Goal: Book appointment/travel/reservation

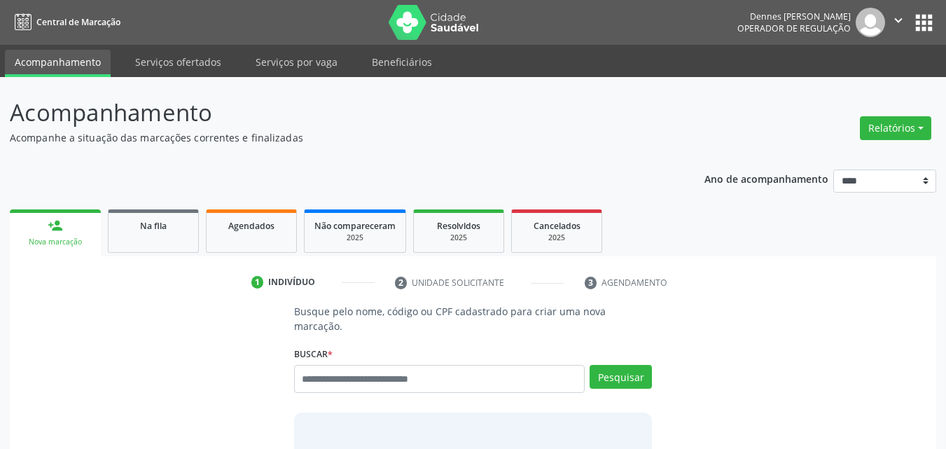
scroll to position [18, 0]
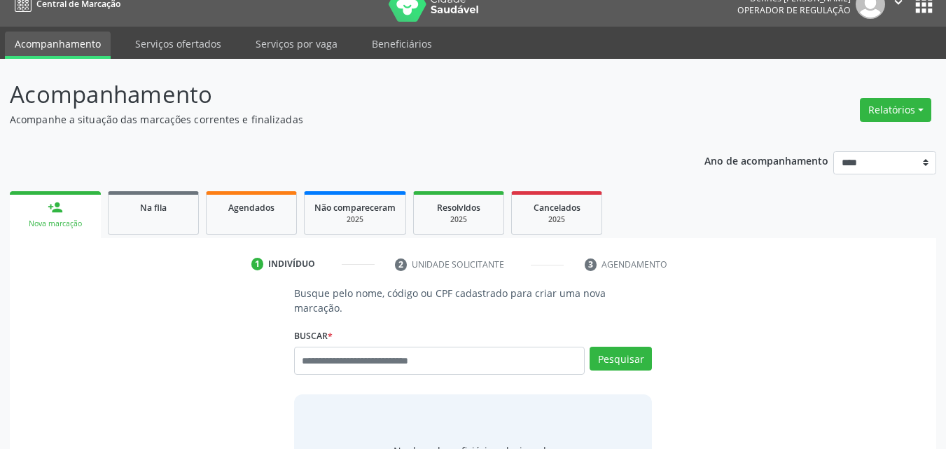
click at [421, 347] on input "text" at bounding box center [439, 361] width 291 height 28
type input "*********"
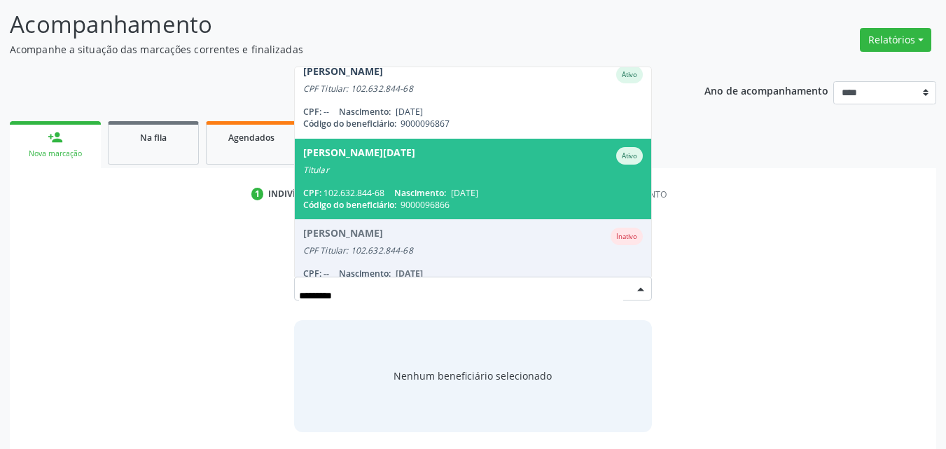
scroll to position [0, 0]
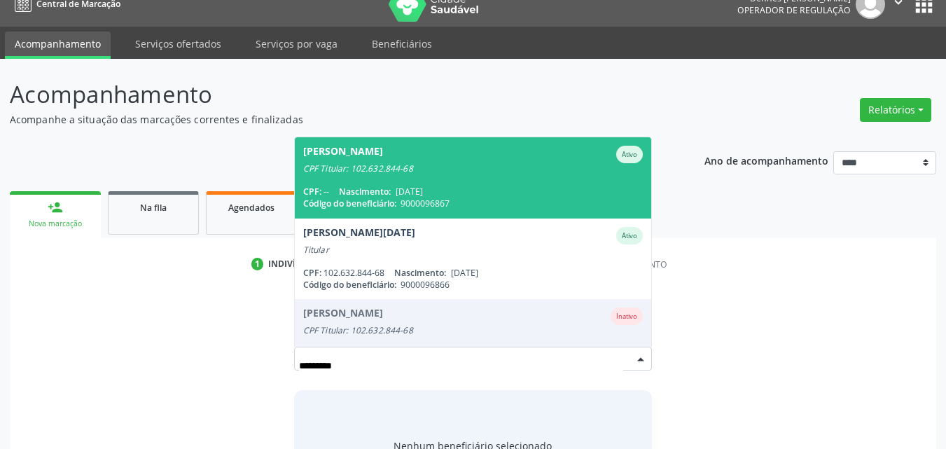
click at [478, 163] on div "CPF Titular: 102.632.844-68" at bounding box center [473, 168] width 340 height 11
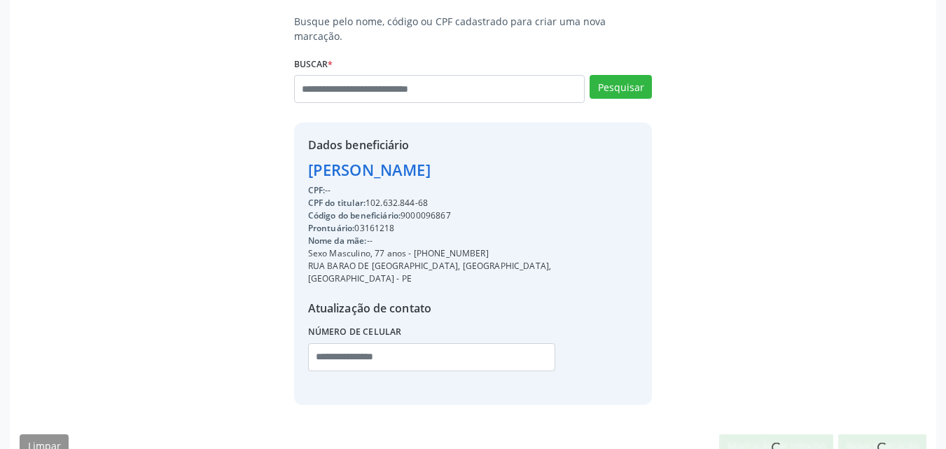
scroll to position [291, 0]
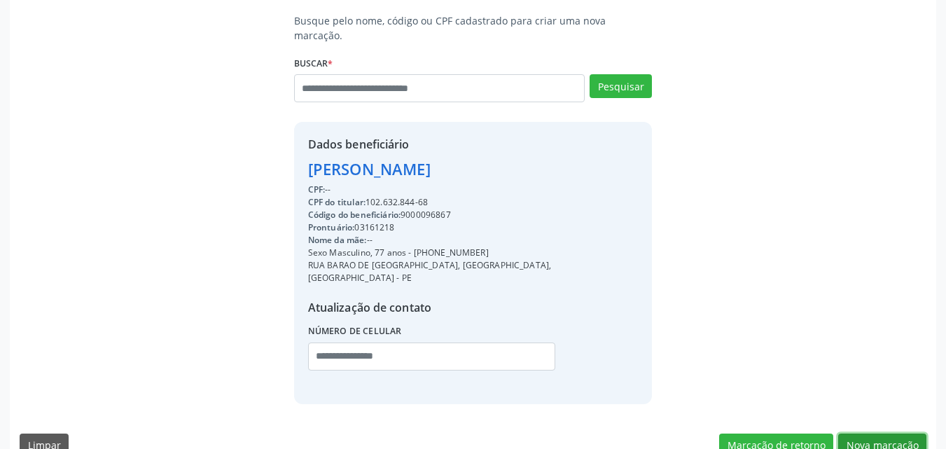
click at [870, 433] on button "Nova marcação" at bounding box center [882, 445] width 88 height 24
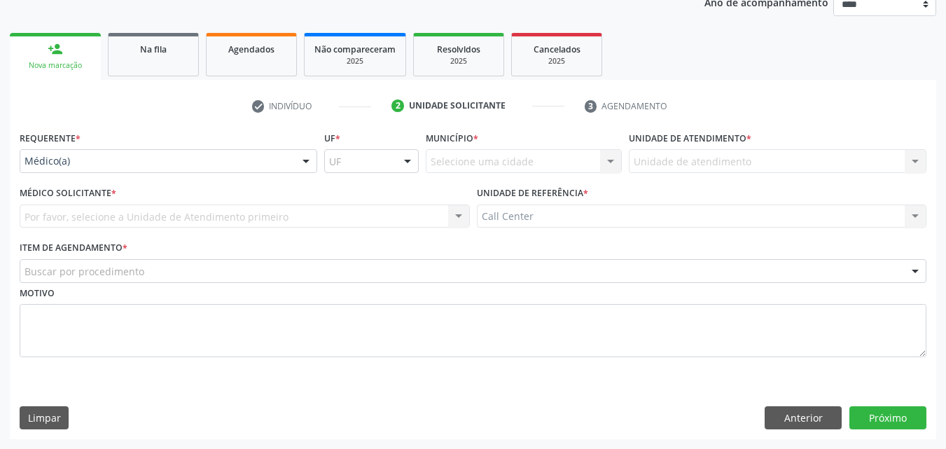
scroll to position [176, 0]
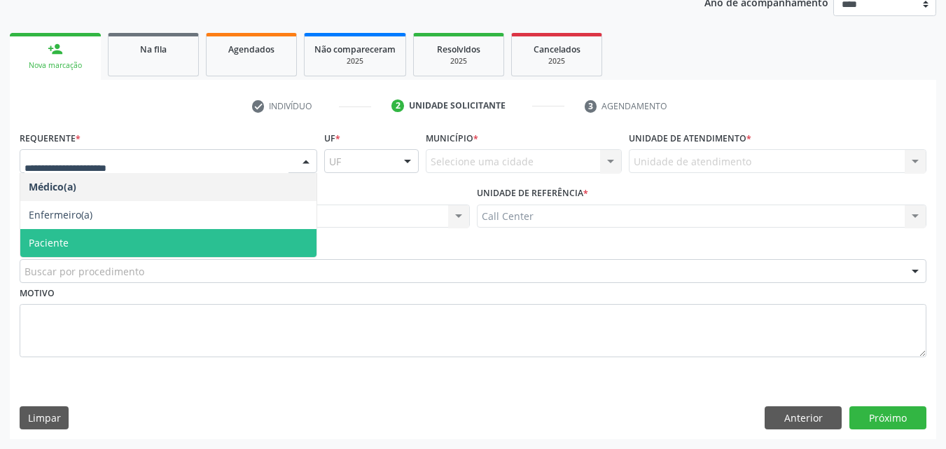
click at [84, 250] on span "Paciente" at bounding box center [168, 243] width 296 height 28
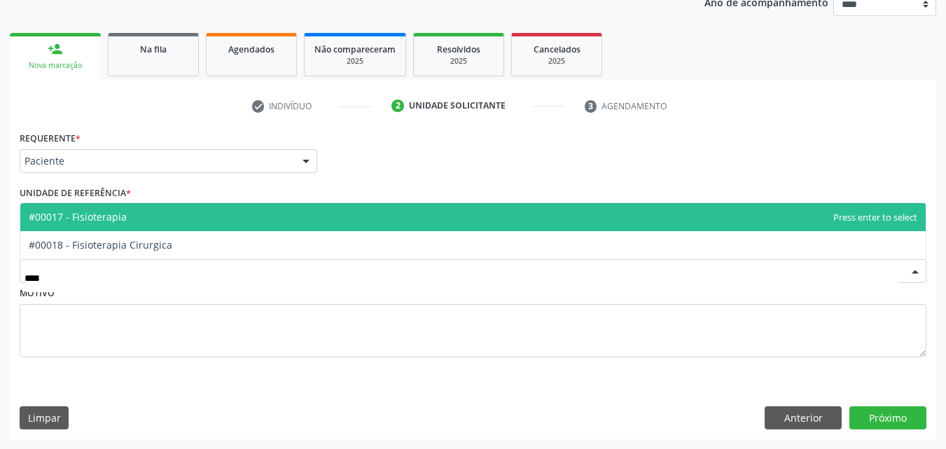
type input "*****"
click at [137, 210] on span "#00017 - Fisioterapia" at bounding box center [472, 217] width 905 height 28
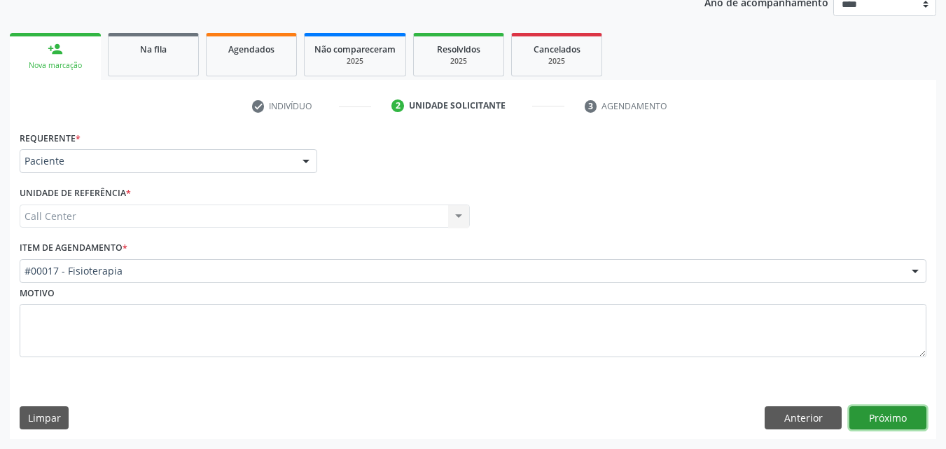
click at [881, 421] on button "Próximo" at bounding box center [887, 418] width 77 height 24
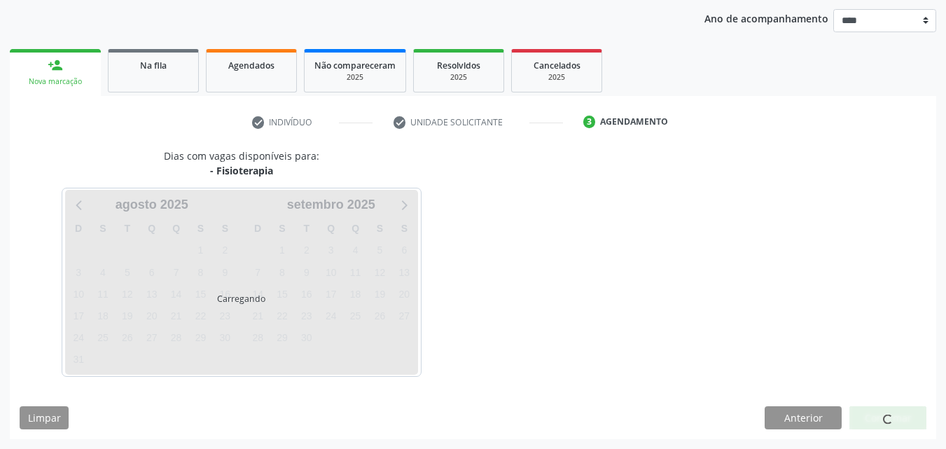
scroll to position [160, 0]
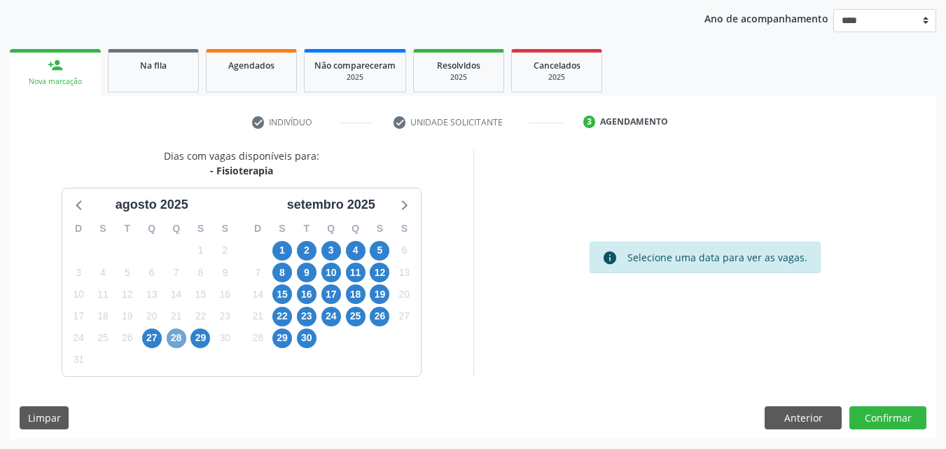
click at [168, 336] on span "28" at bounding box center [177, 338] width 20 height 20
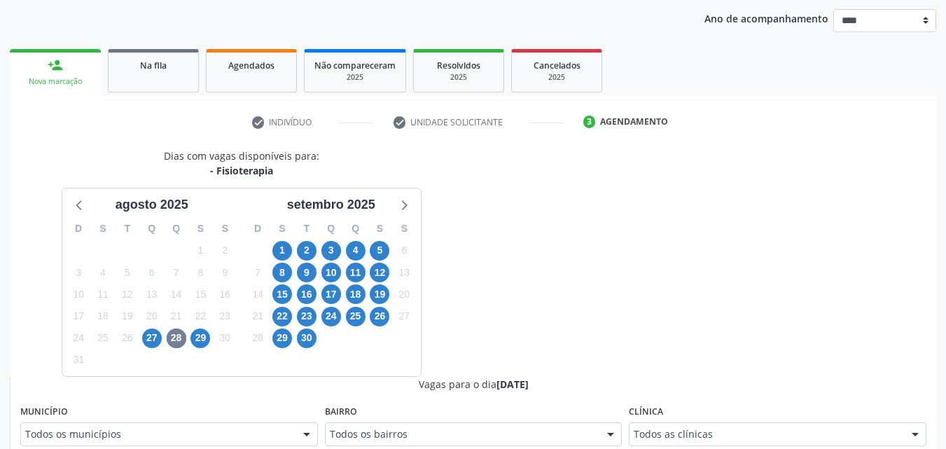
scroll to position [167, 0]
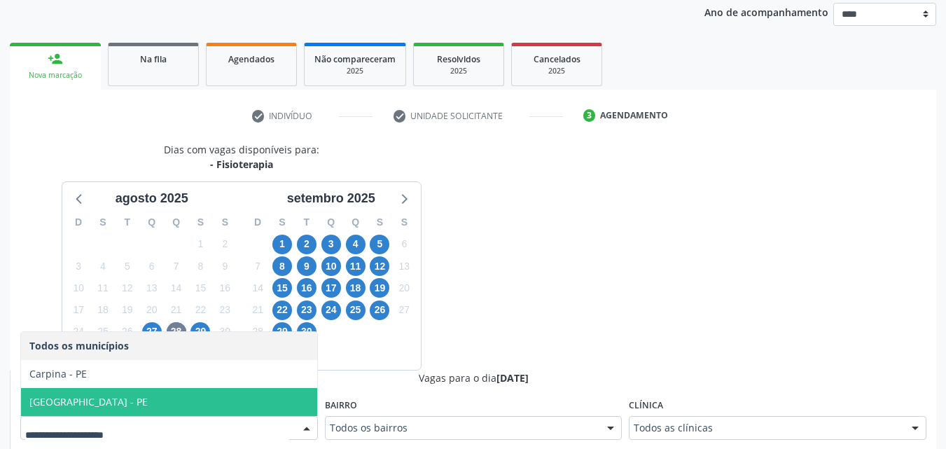
click at [251, 390] on span "Recife - PE" at bounding box center [169, 402] width 296 height 28
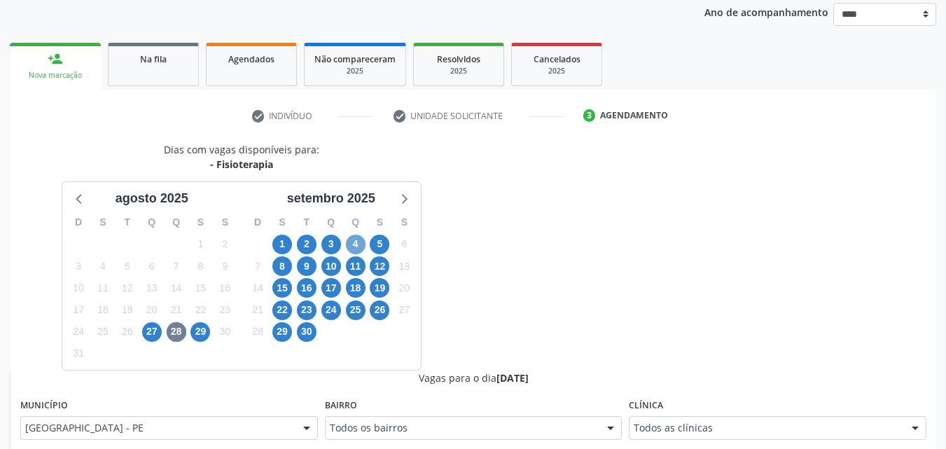
click at [354, 239] on span "4" at bounding box center [356, 245] width 20 height 20
click at [300, 433] on div at bounding box center [306, 429] width 21 height 24
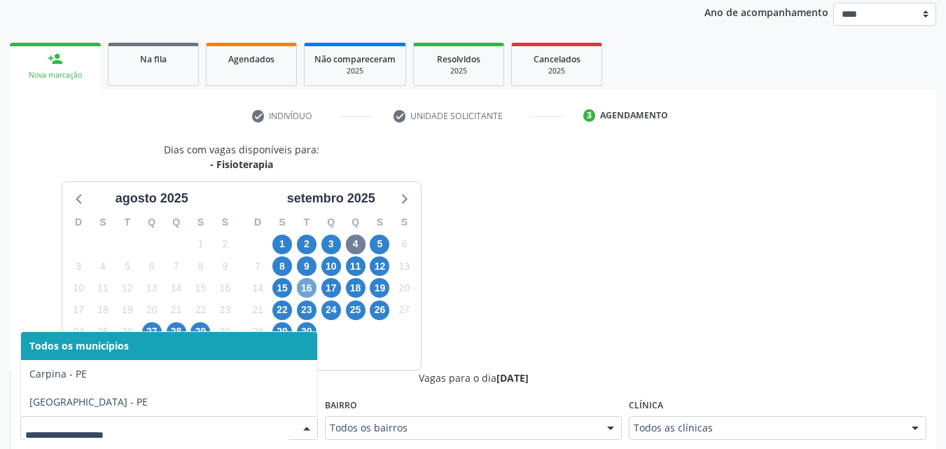
click at [308, 286] on span "16" at bounding box center [307, 288] width 20 height 20
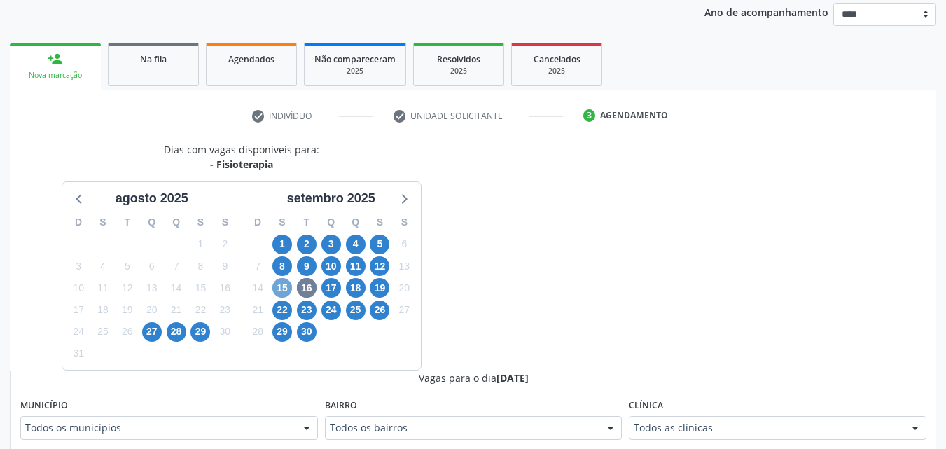
click at [274, 293] on span "15" at bounding box center [282, 288] width 20 height 20
click at [305, 239] on span "2" at bounding box center [307, 245] width 20 height 20
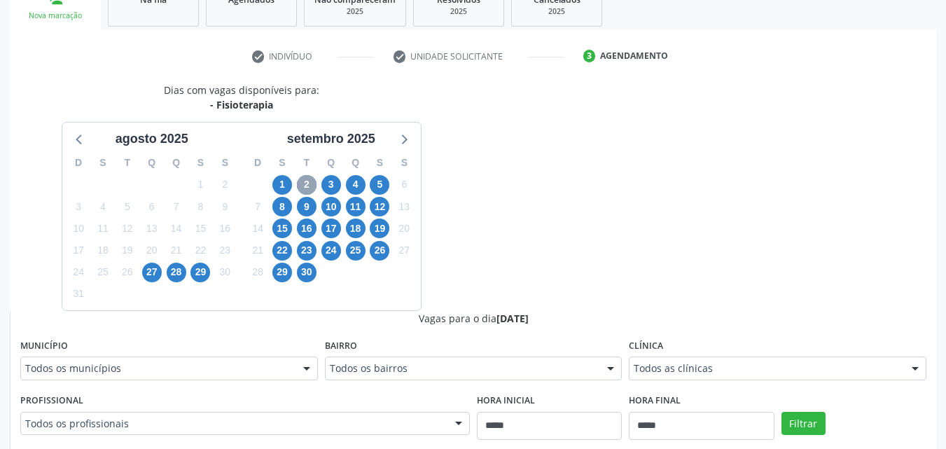
scroll to position [237, 0]
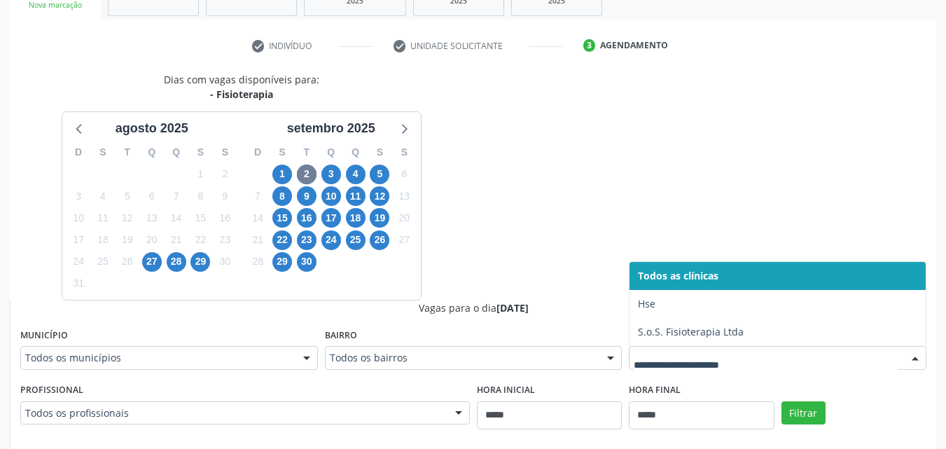
drag, startPoint x: 828, startPoint y: 348, endPoint x: 832, endPoint y: 354, distance: 7.6
click at [832, 354] on div at bounding box center [778, 358] width 298 height 24
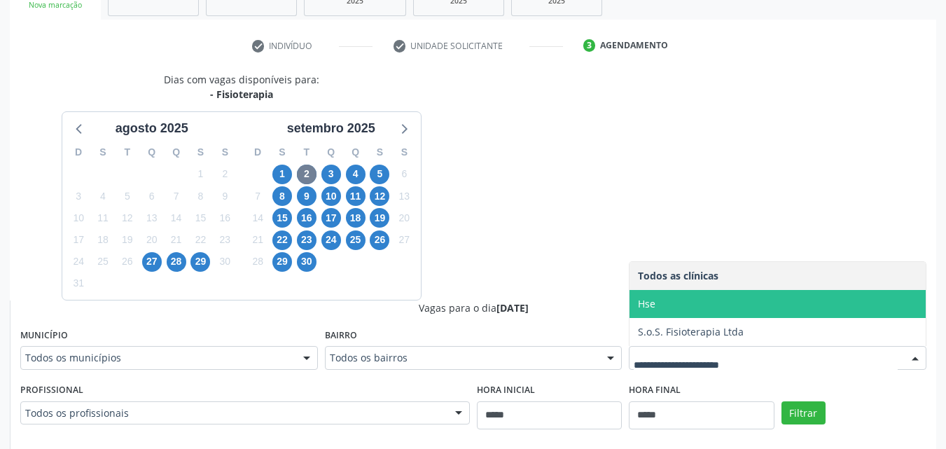
click at [808, 310] on span "Hse" at bounding box center [777, 304] width 296 height 28
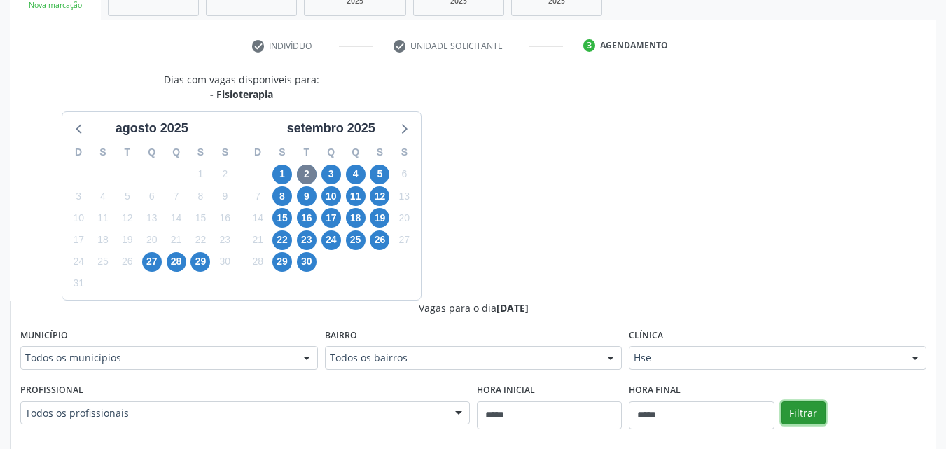
click at [809, 414] on button "Filtrar" at bounding box center [803, 413] width 44 height 24
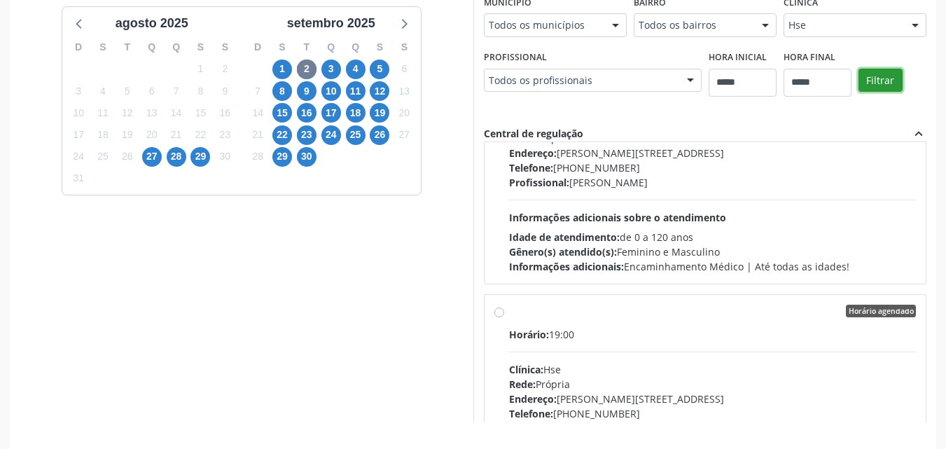
scroll to position [318, 0]
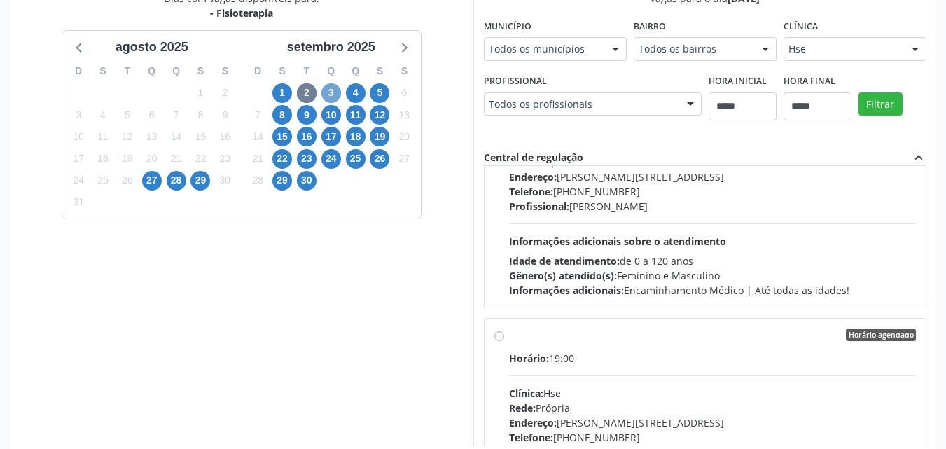
click at [323, 91] on span "3" at bounding box center [331, 93] width 20 height 20
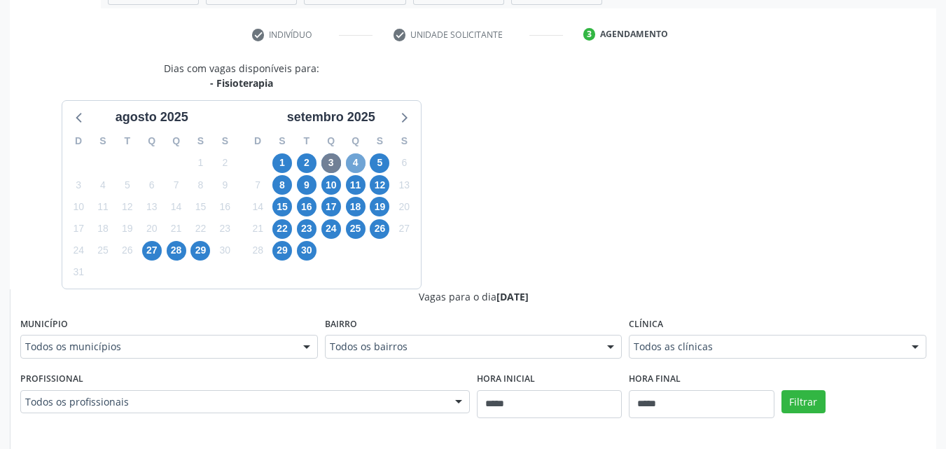
click at [358, 169] on span "4" at bounding box center [356, 163] width 20 height 20
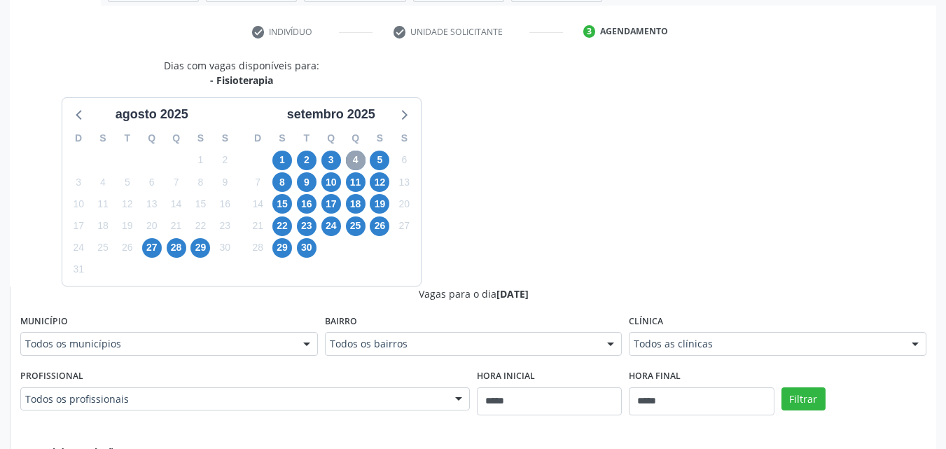
scroll to position [248, 0]
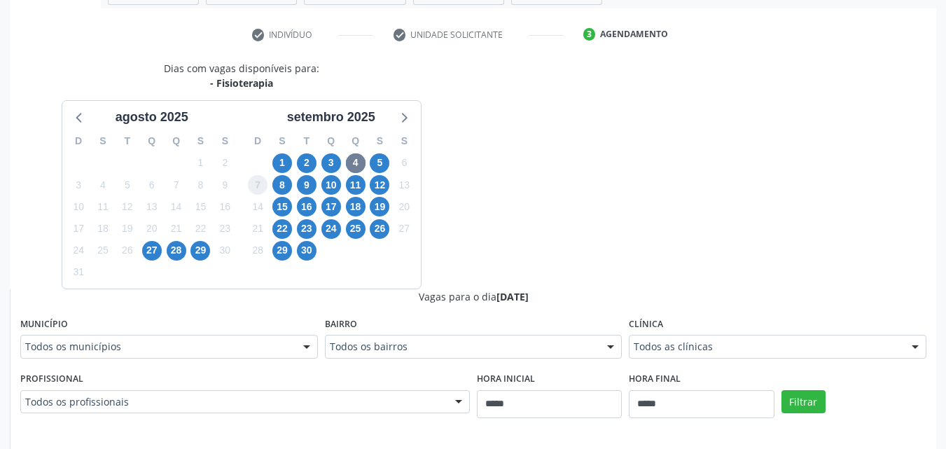
click at [263, 189] on span "7" at bounding box center [258, 185] width 20 height 20
click at [277, 186] on span "8" at bounding box center [282, 185] width 20 height 20
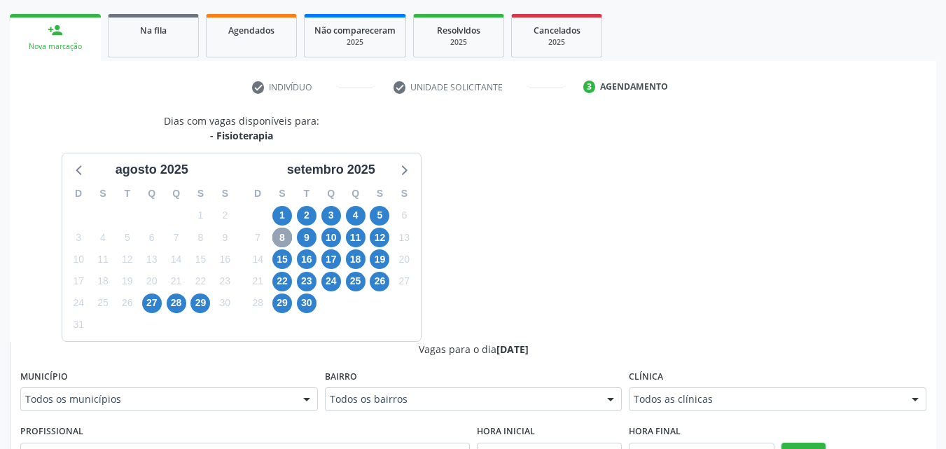
scroll to position [615, 0]
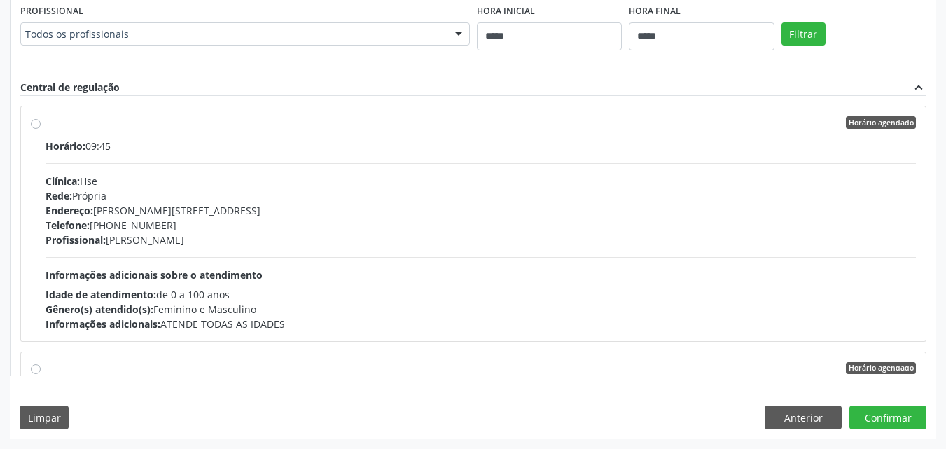
click at [265, 214] on div "Endereço: Av Rosa e Silva, nº 36, Espinheiro, Recife - PE" at bounding box center [481, 210] width 870 height 15
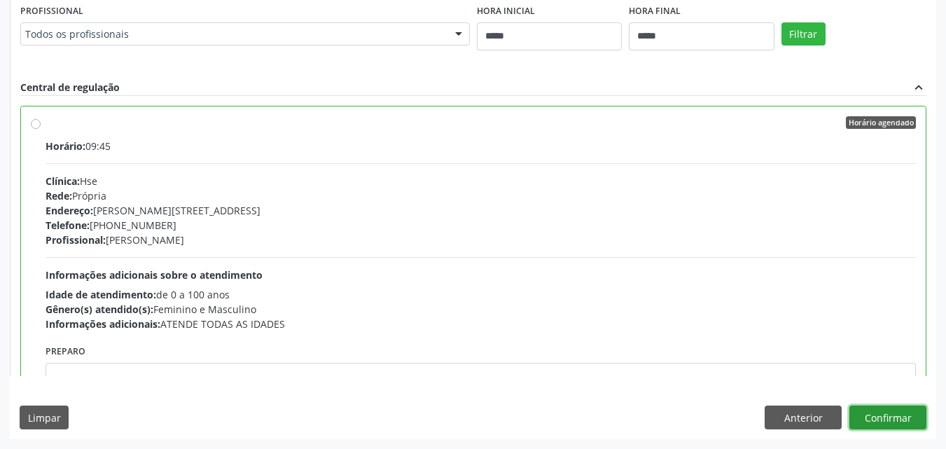
click at [877, 414] on button "Confirmar" at bounding box center [887, 417] width 77 height 24
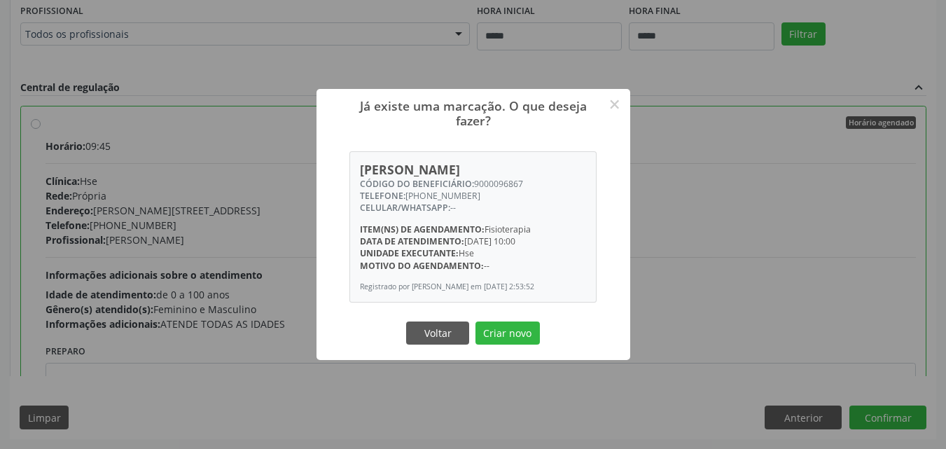
click at [475, 321] on button "Criar novo" at bounding box center [507, 333] width 64 height 24
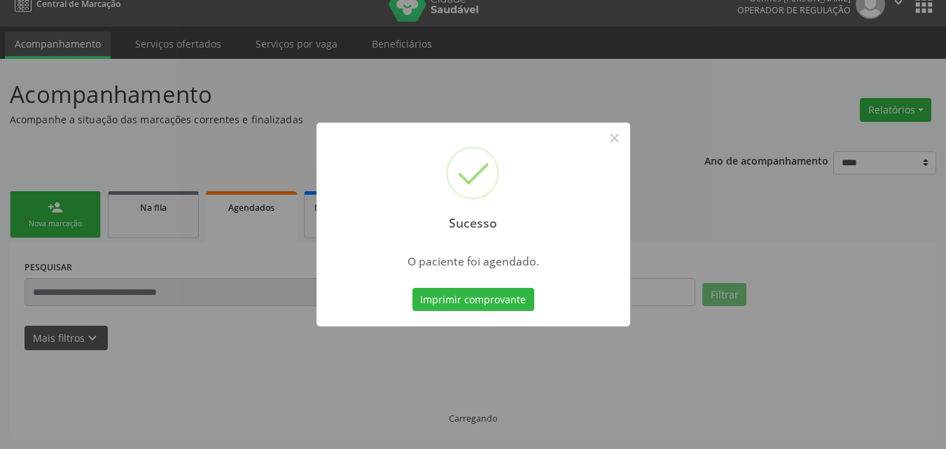
scroll to position [18, 0]
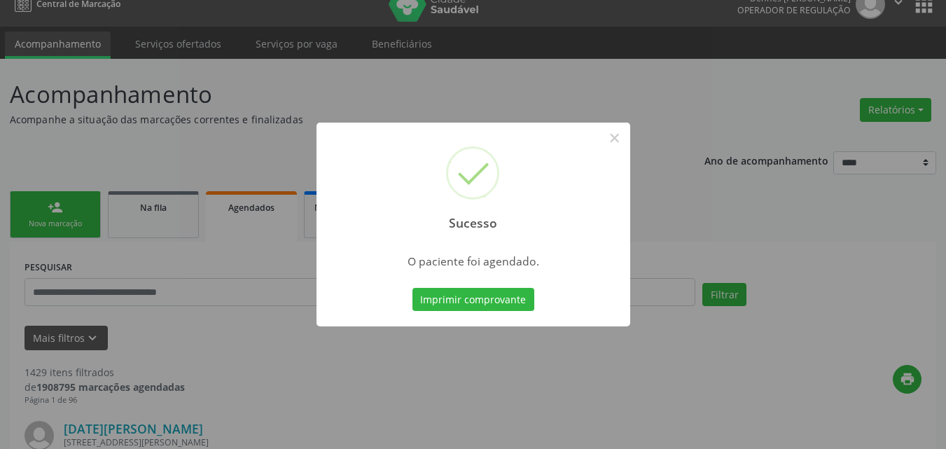
click at [412, 288] on button "Imprimir comprovante" at bounding box center [473, 300] width 122 height 24
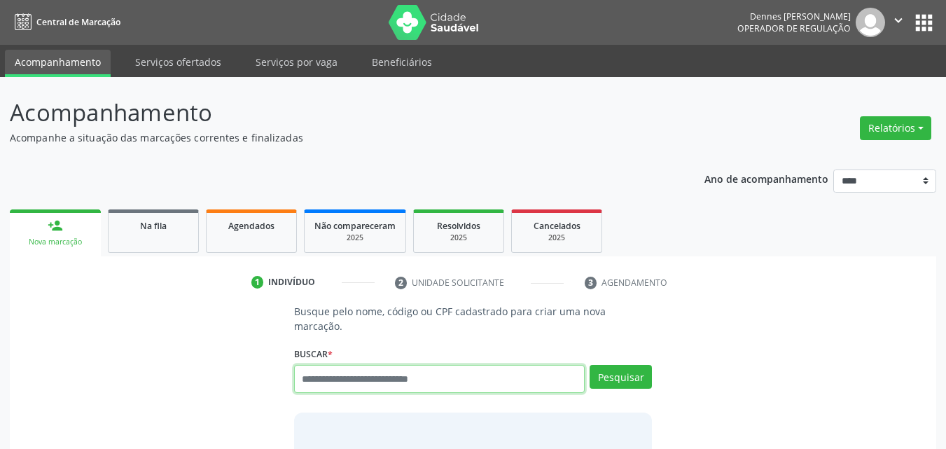
click at [892, 18] on icon "" at bounding box center [898, 20] width 15 height 15
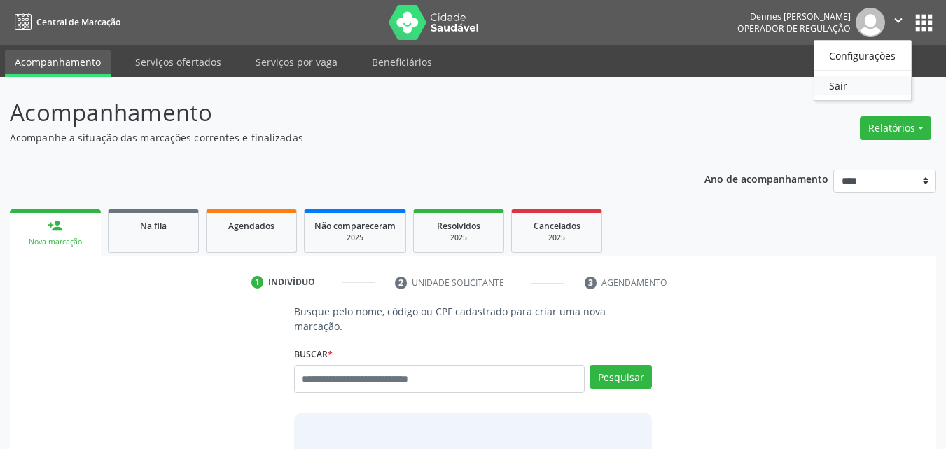
click at [843, 81] on link "Sair" at bounding box center [862, 86] width 97 height 20
